Goal: Task Accomplishment & Management: Manage account settings

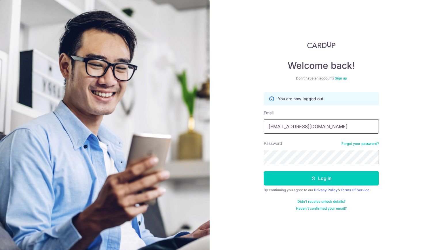
drag, startPoint x: 0, startPoint y: 0, endPoint x: 282, endPoint y: 126, distance: 309.3
click at [282, 126] on input "rchuapn@gmail.com" at bounding box center [321, 126] width 115 height 14
drag, startPoint x: 285, startPoint y: 126, endPoint x: 242, endPoint y: 123, distance: 43.1
click at [242, 123] on div "Welcome back! Don’t have an account? Sign up You are now logged out Email rchua…" at bounding box center [322, 125] width 224 height 250
type input "[EMAIL_ADDRESS][DOMAIN_NAME]"
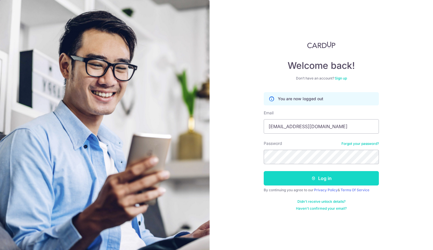
click at [317, 182] on button "Log in" at bounding box center [321, 178] width 115 height 14
